Goal: Find contact information: Obtain details needed to contact an individual or organization

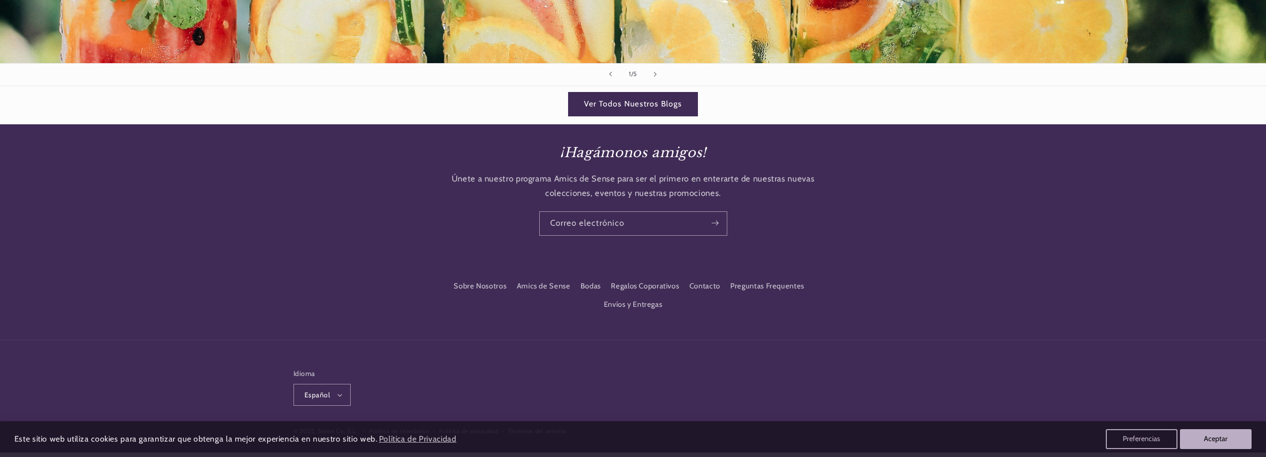
scroll to position [2214, 0]
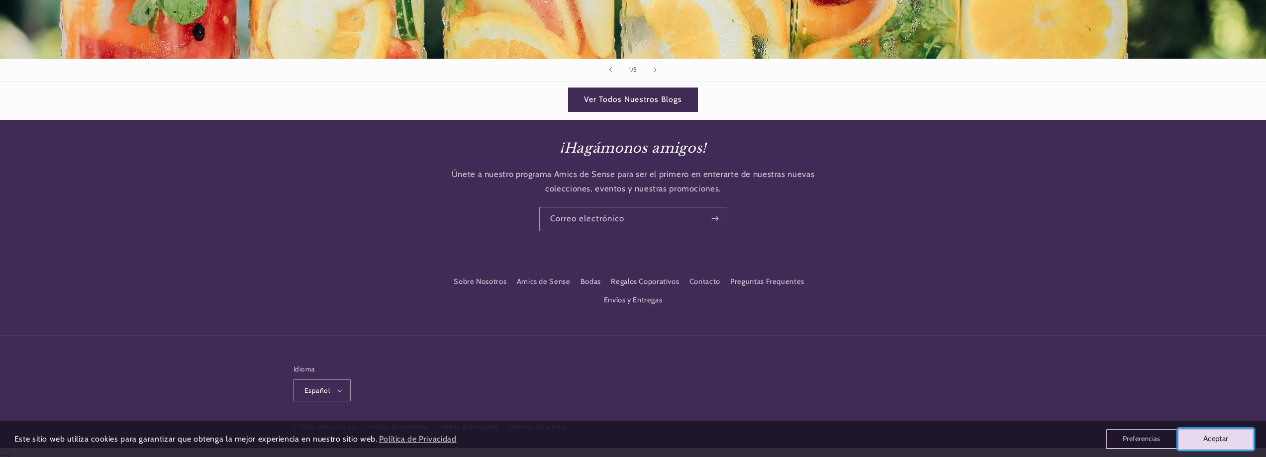
click at [1235, 435] on button "Aceptar" at bounding box center [1216, 439] width 76 height 21
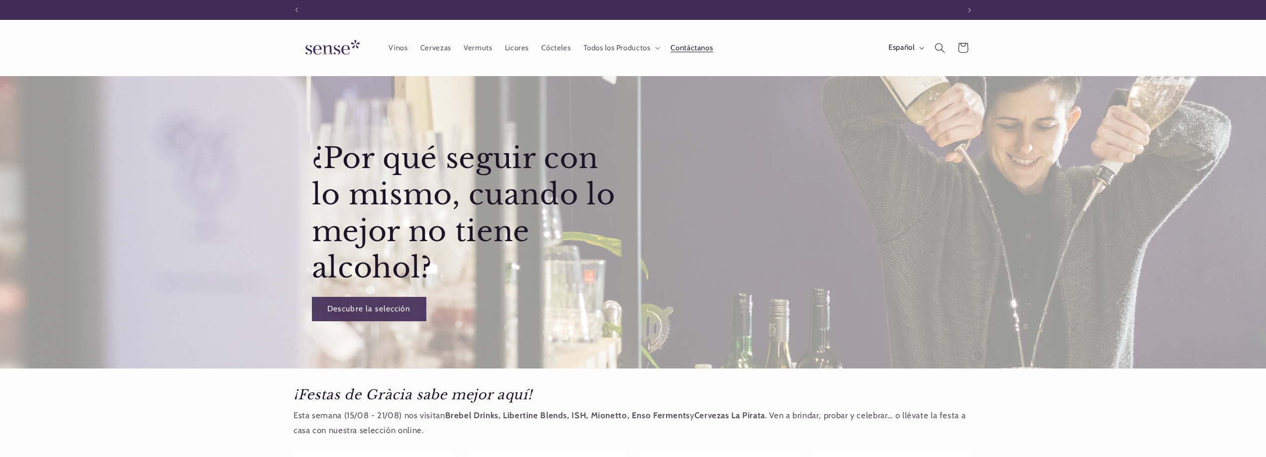
scroll to position [0, 663]
click at [690, 43] on span "Contáctanos" at bounding box center [692, 47] width 42 height 9
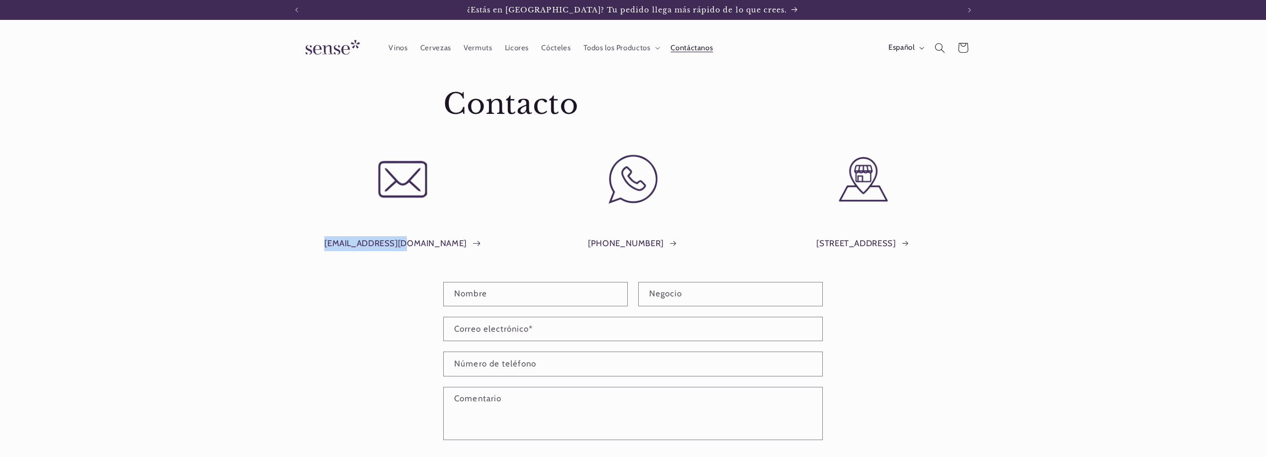
drag, startPoint x: 344, startPoint y: 247, endPoint x: 430, endPoint y: 250, distance: 86.6
click at [430, 250] on div "info@shopsense.eu" at bounding box center [403, 239] width 218 height 49
copy link "info@shopsense.eu"
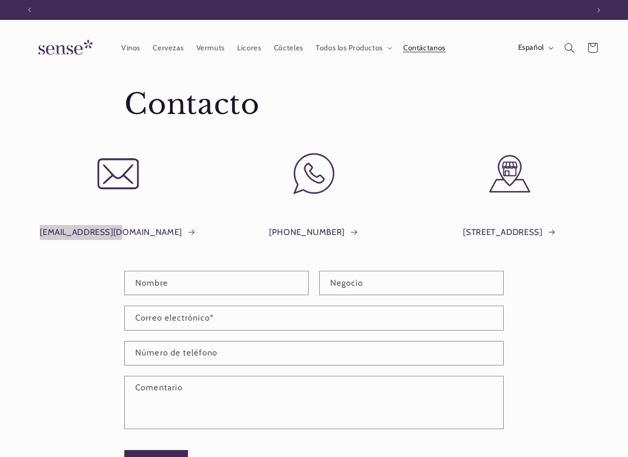
scroll to position [0, 560]
